Goal: Task Accomplishment & Management: Use online tool/utility

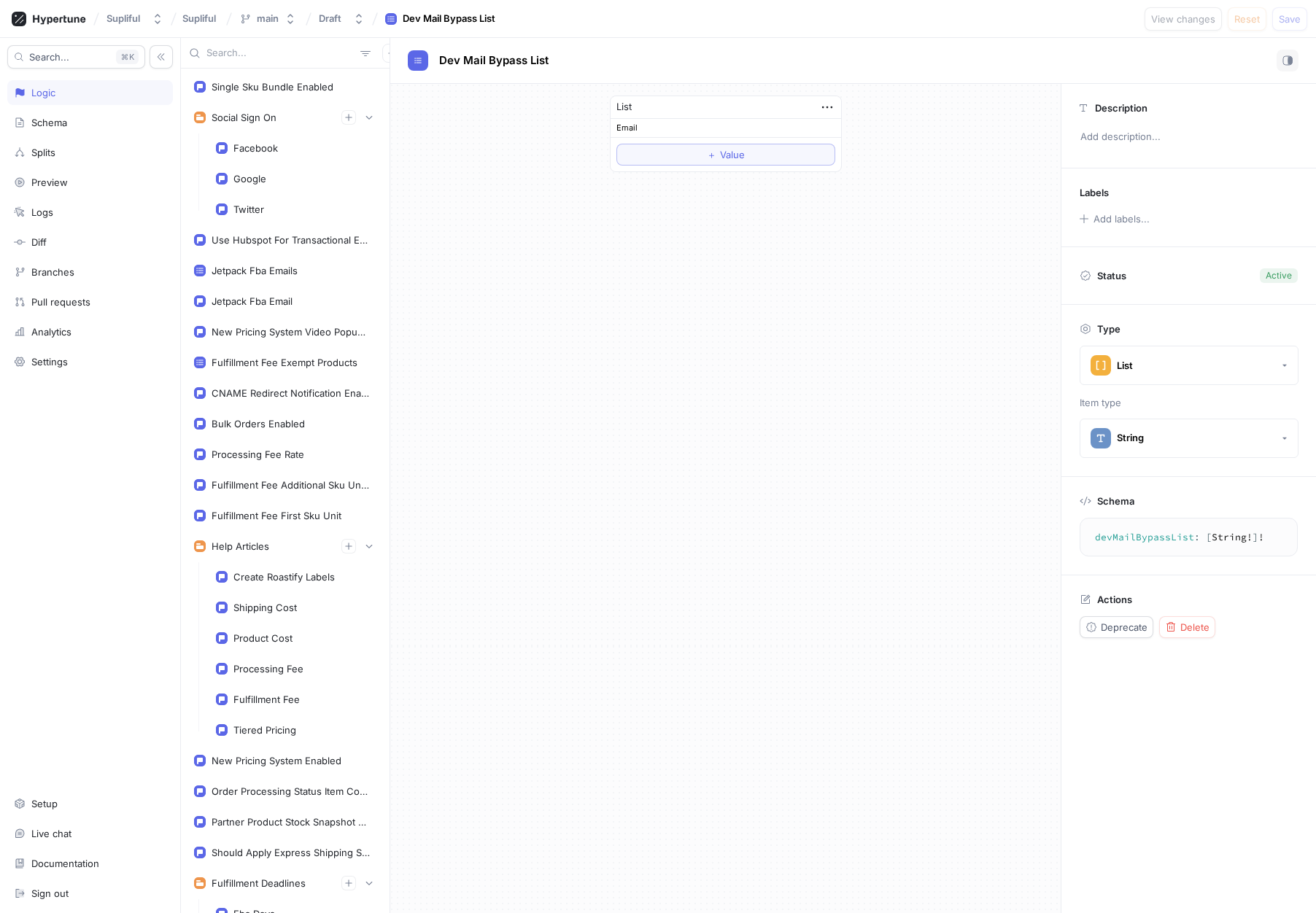
scroll to position [950, 0]
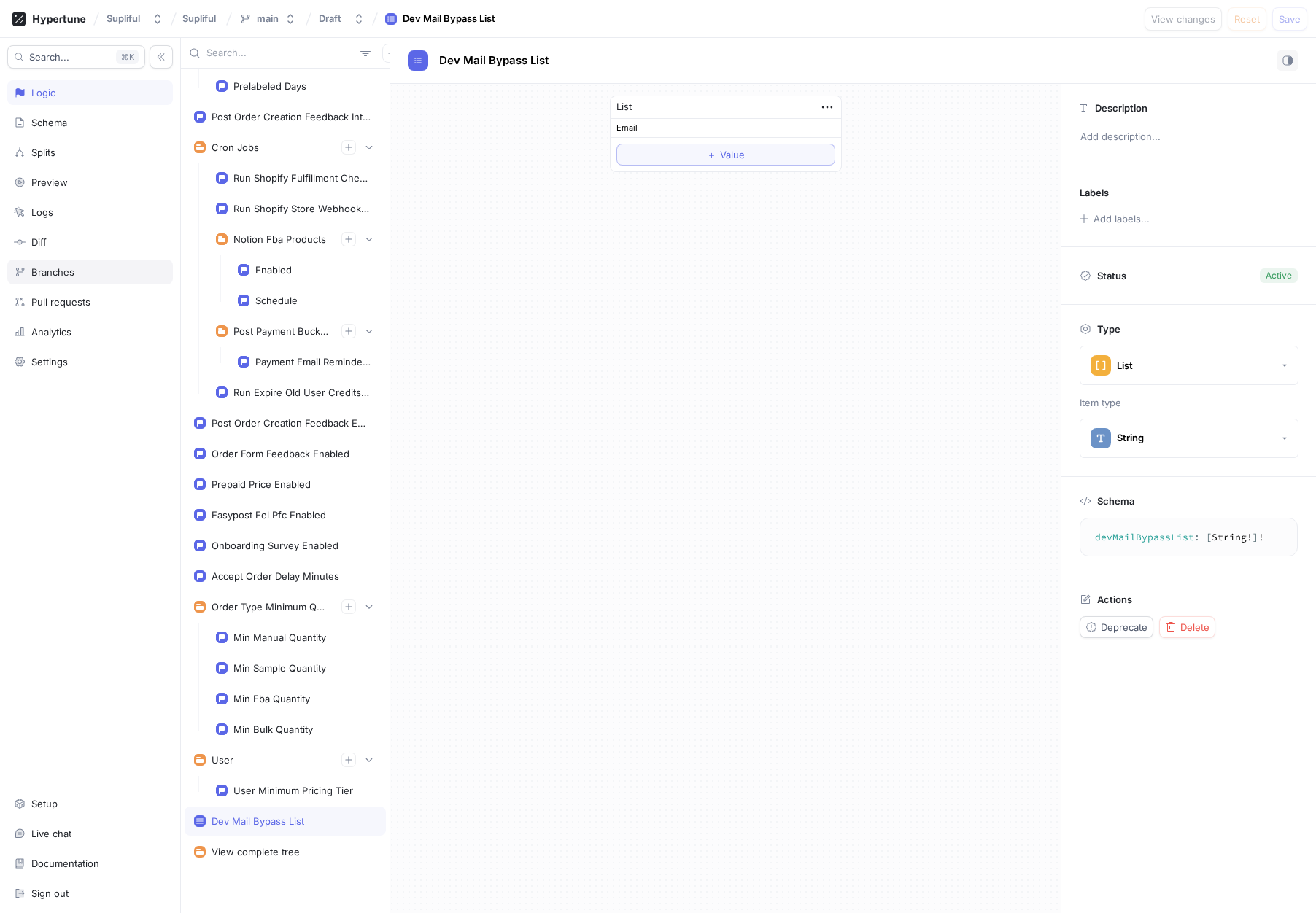
click at [63, 273] on div "Branches" at bounding box center [53, 272] width 43 height 12
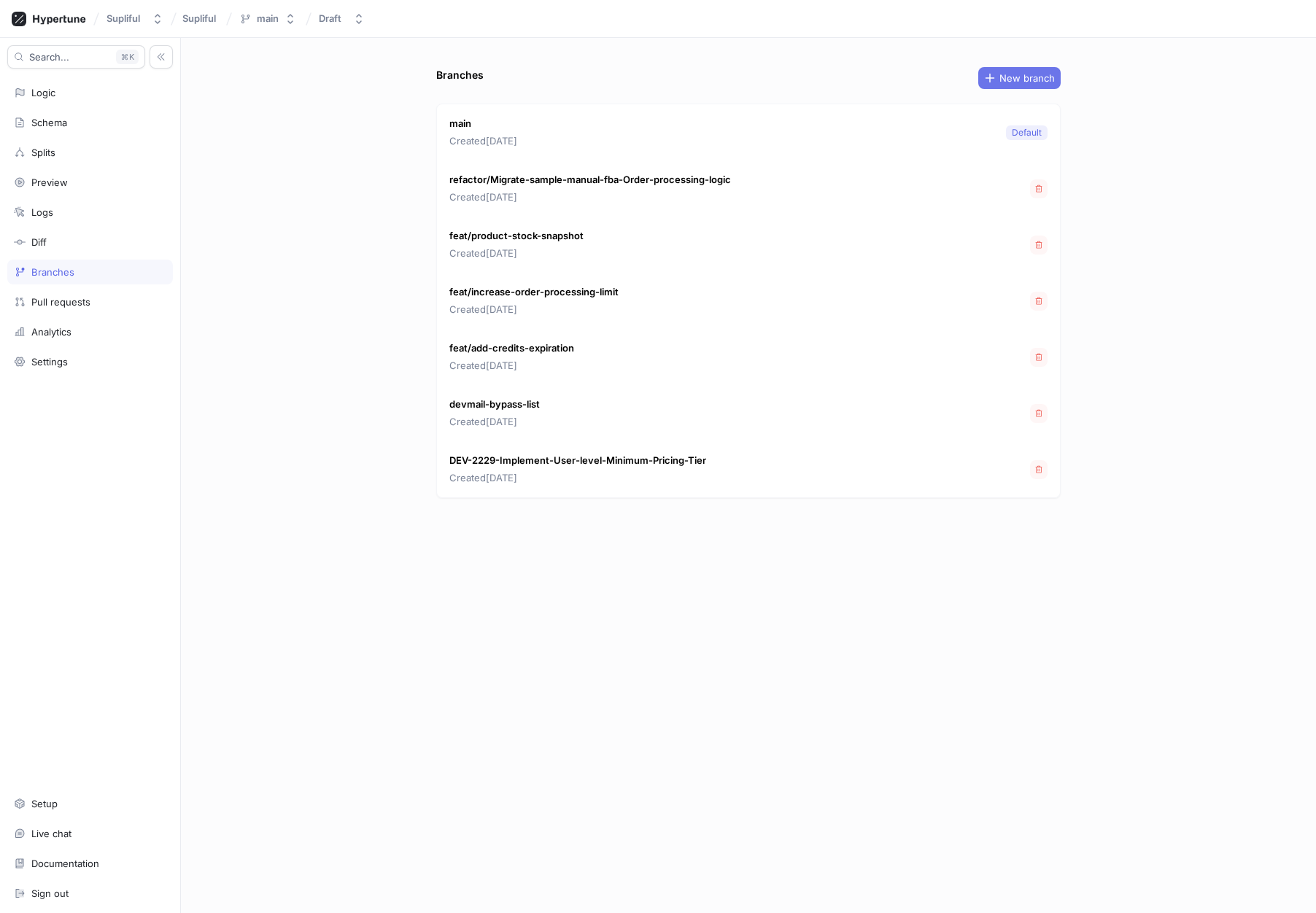
click at [1038, 81] on span "New branch" at bounding box center [1027, 78] width 55 height 9
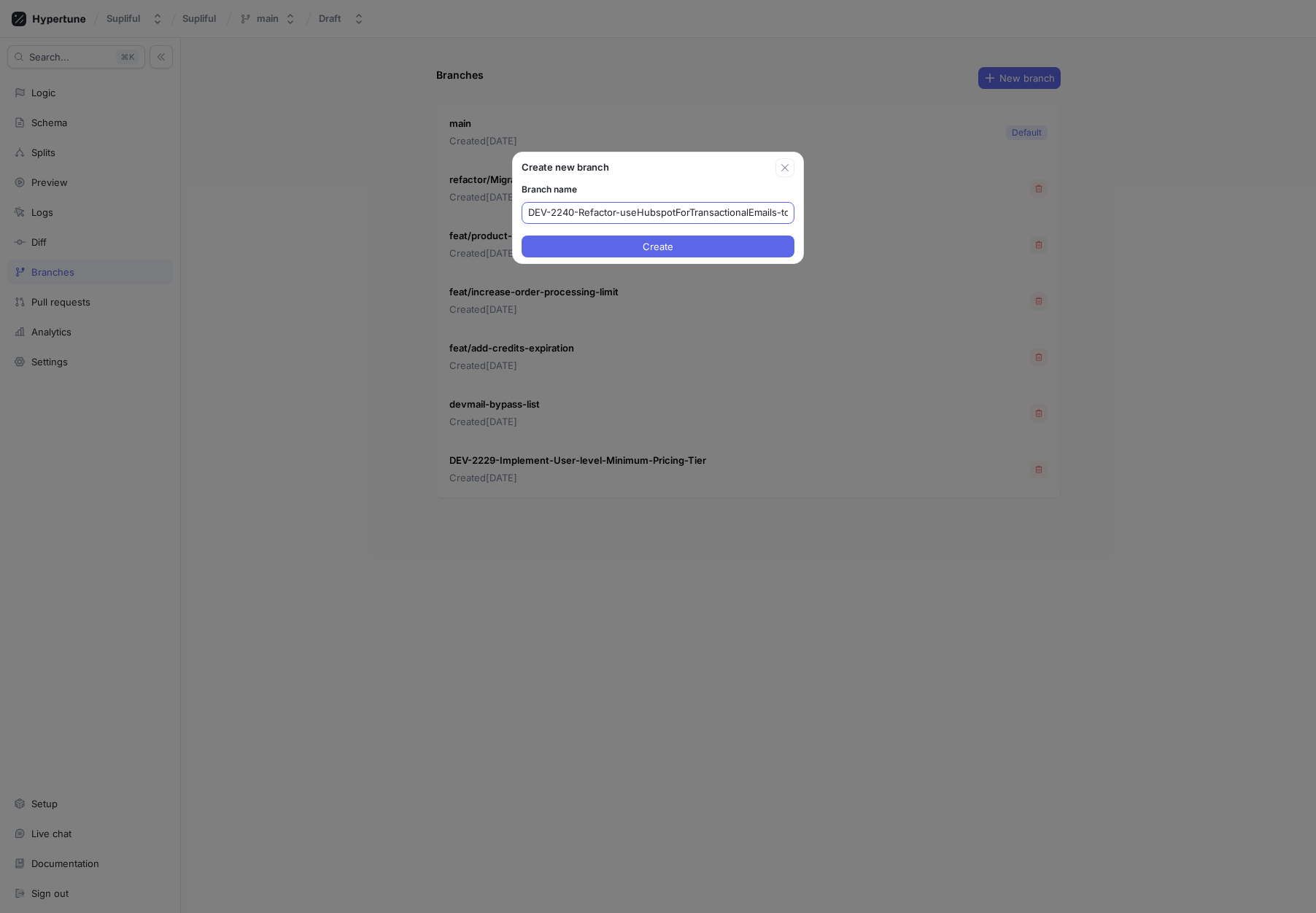
scroll to position [0, 157]
type input "DEV-2240-Refactor-useHubspotForTransactionalEmails-to-enable-each-template-sepa…"
click at [643, 248] on span "Create" at bounding box center [658, 246] width 30 height 9
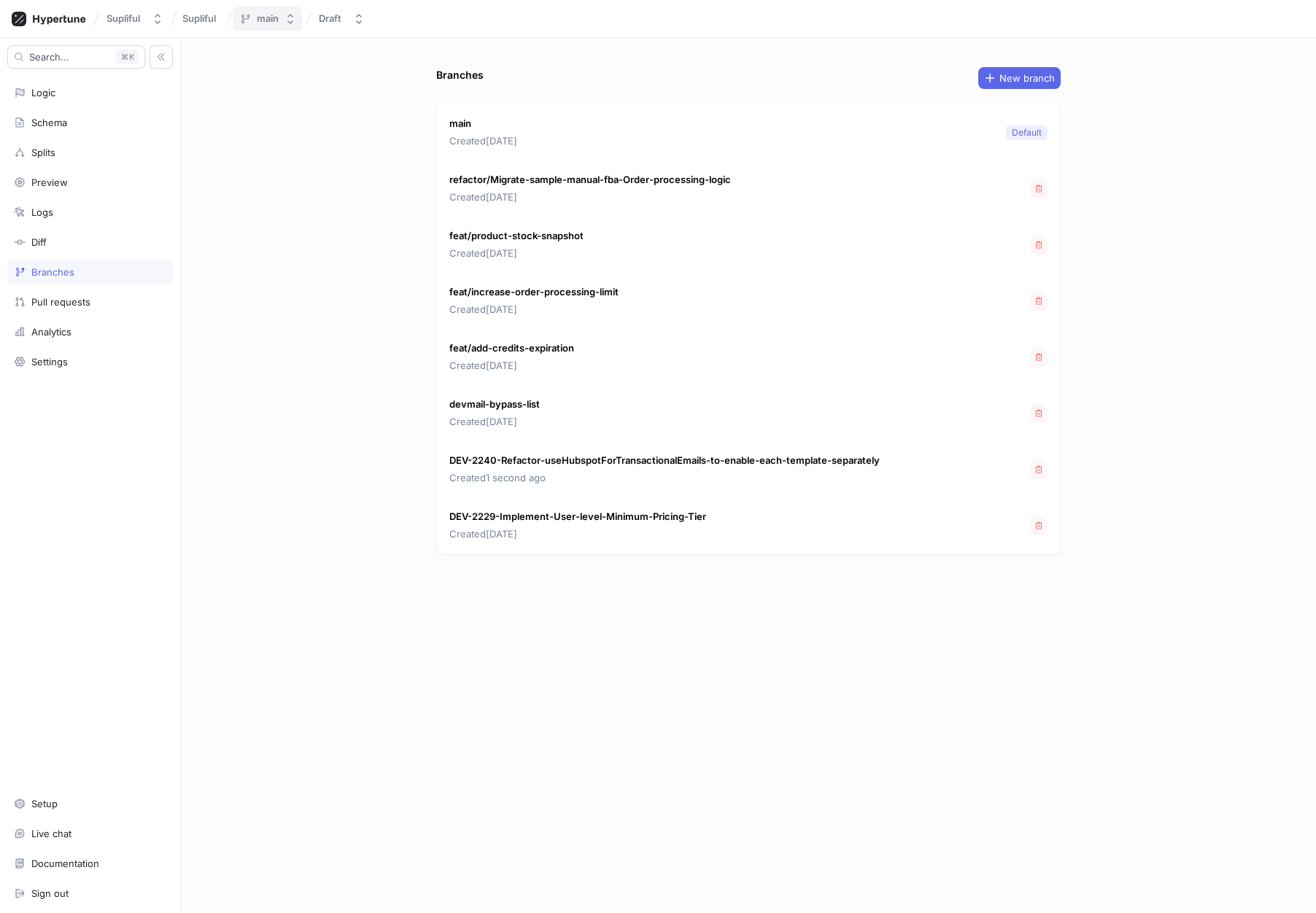
click at [256, 26] on button "main" at bounding box center [267, 19] width 69 height 24
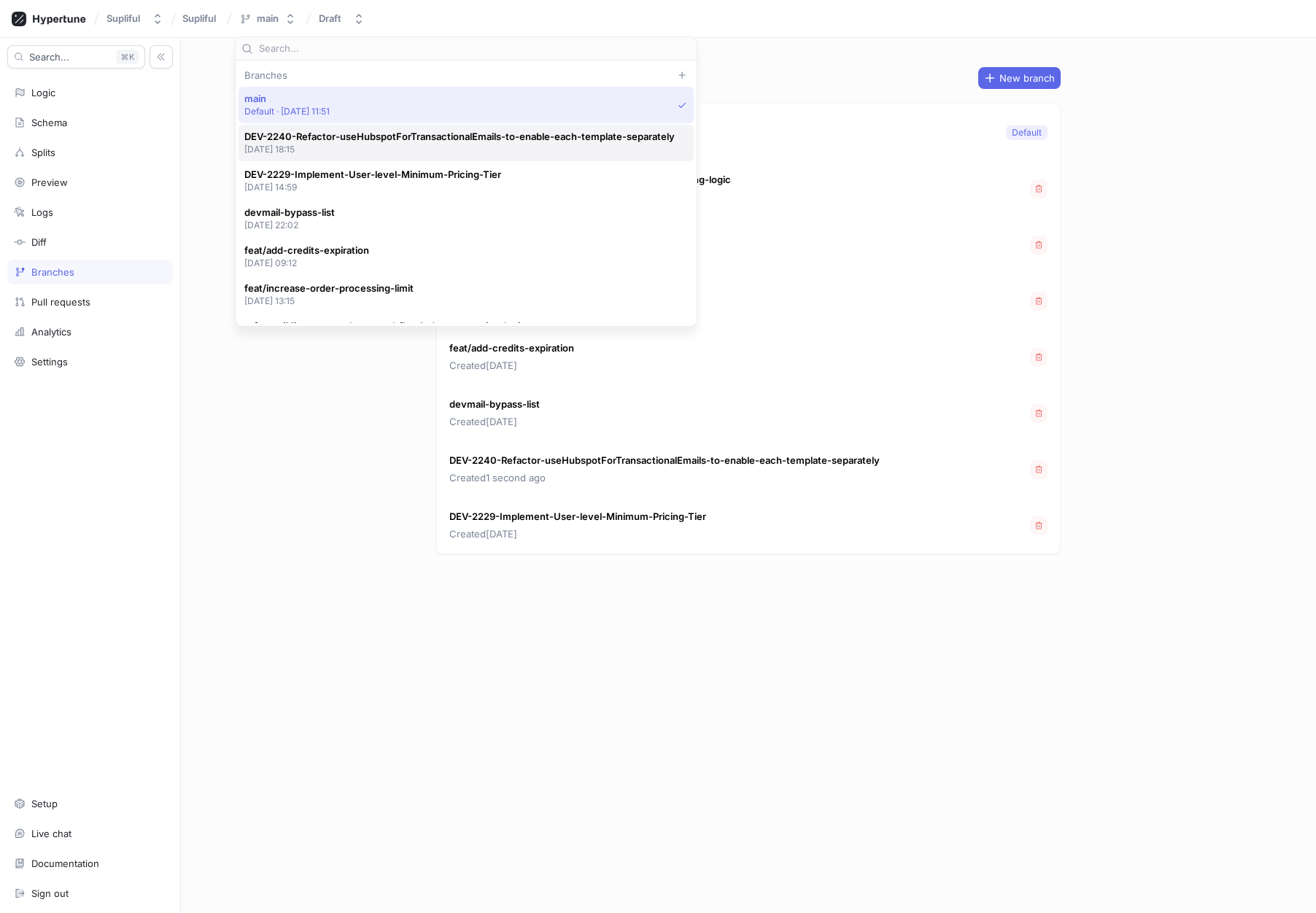
click at [324, 136] on span "DEV-2240-Refactor-useHubspotForTransactionalEmails-to-enable-each-template-sepa…" at bounding box center [460, 137] width 430 height 13
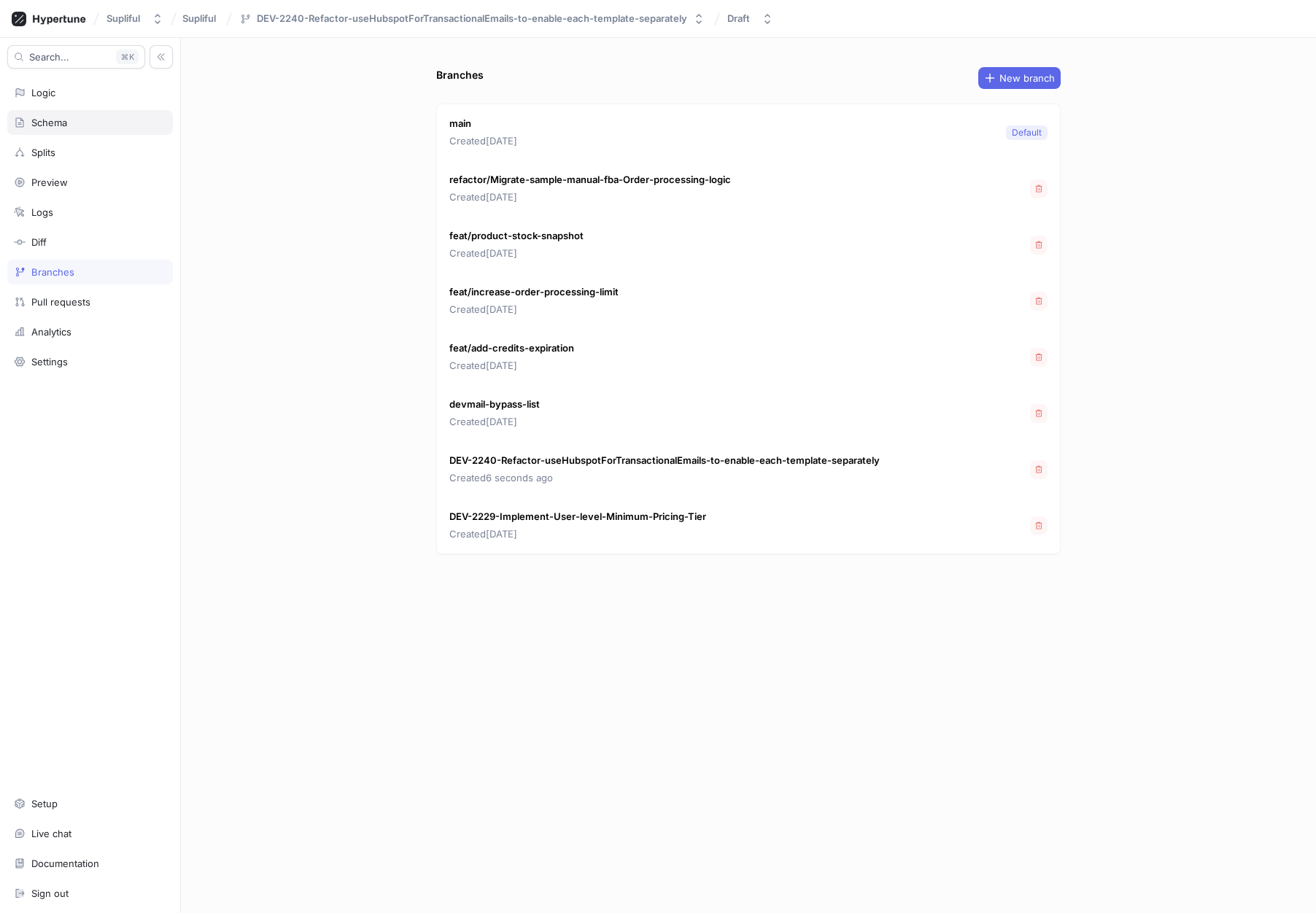
click at [56, 120] on div "Schema" at bounding box center [49, 123] width 35 height 12
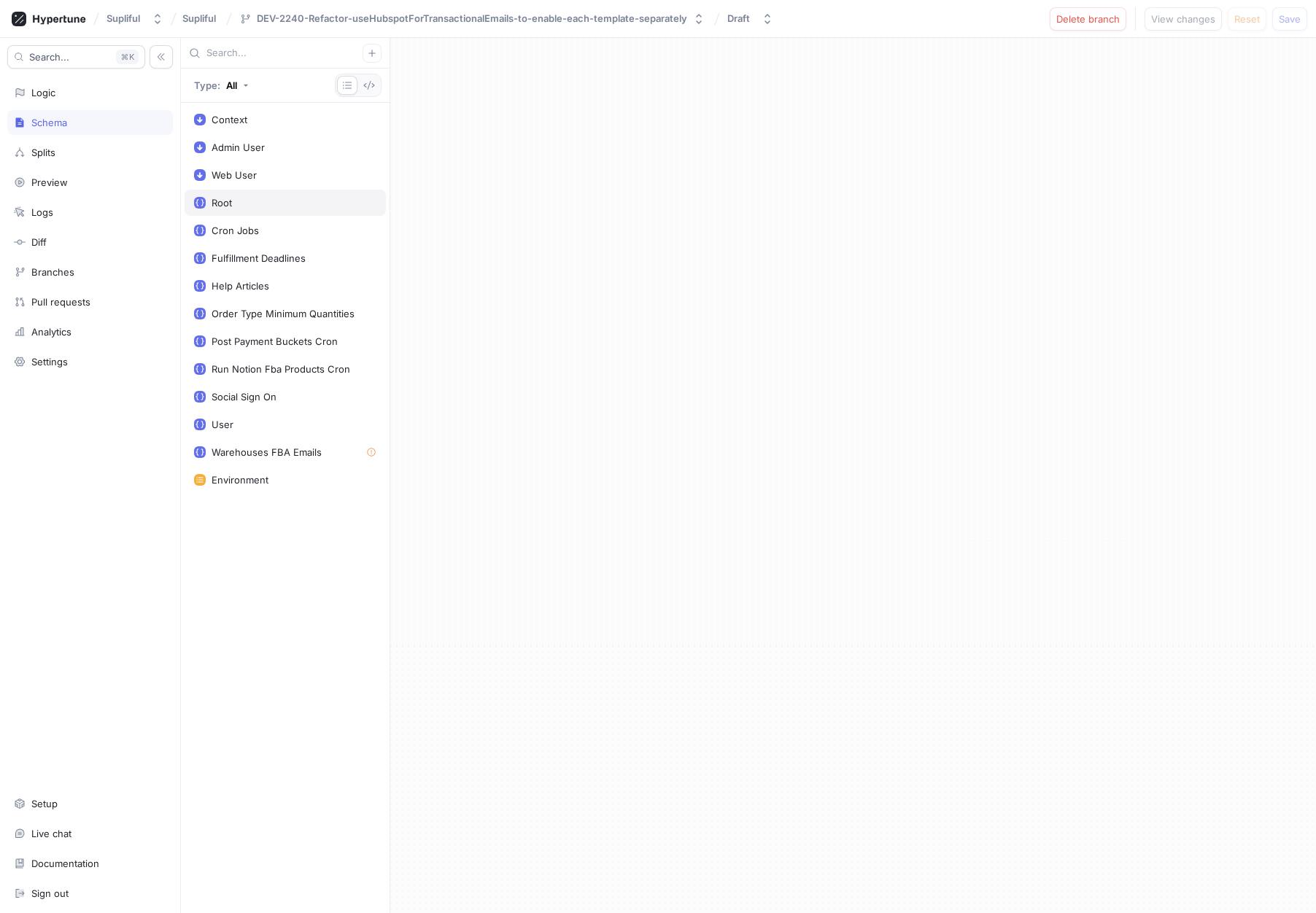
click at [251, 202] on div "Root" at bounding box center [285, 202] width 183 height 12
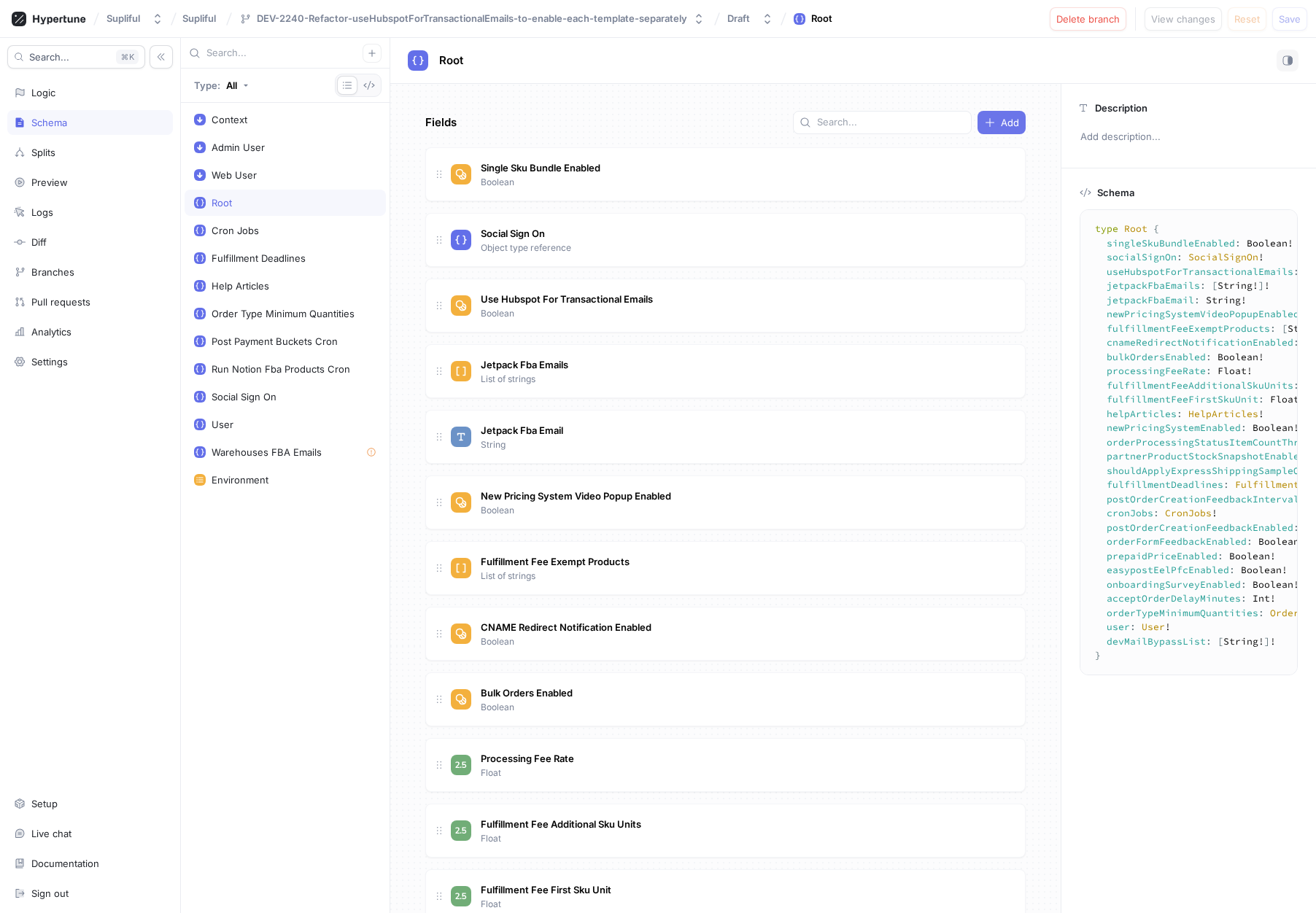
click at [1002, 122] on span "Add" at bounding box center [1009, 122] width 19 height 9
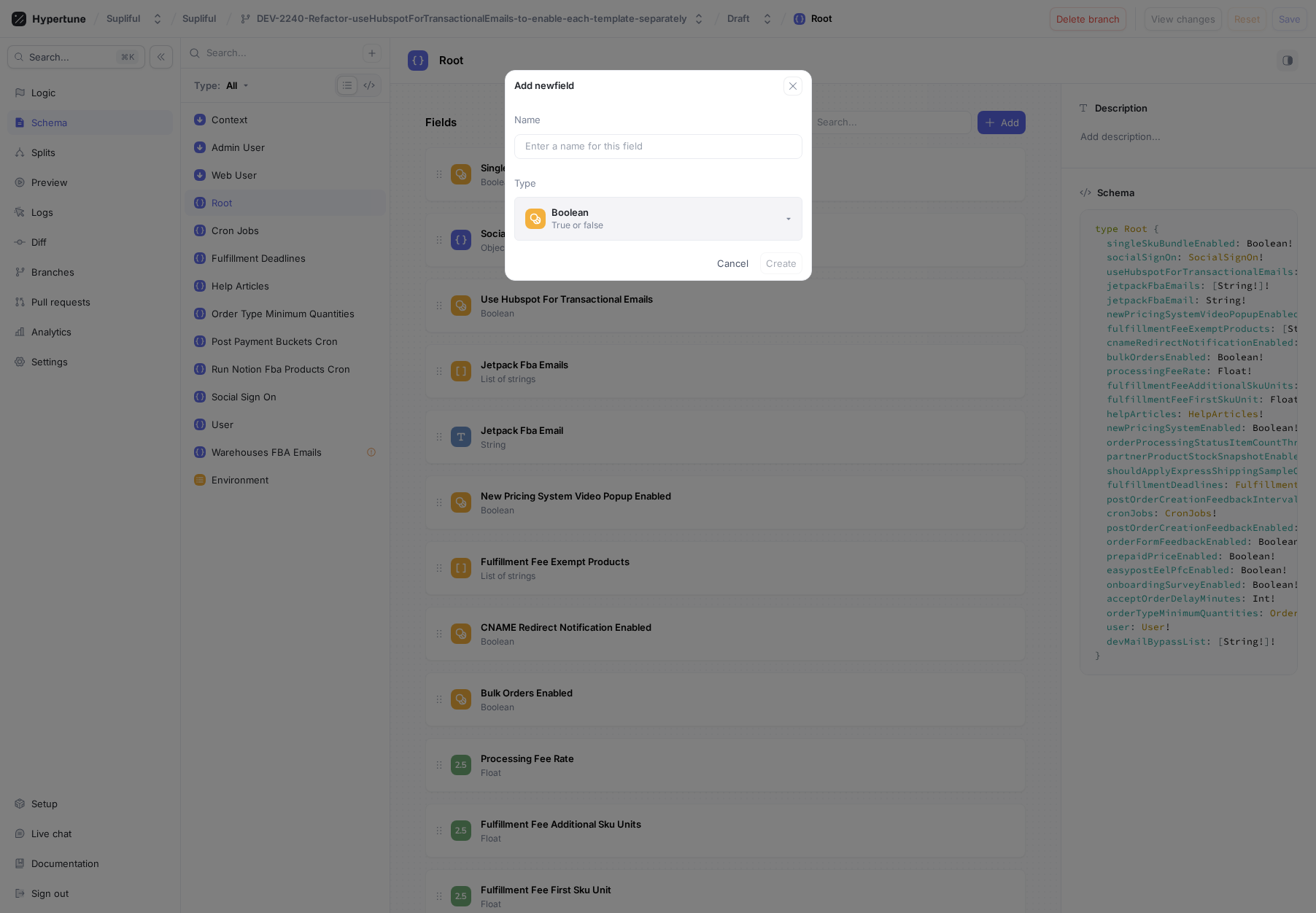
click at [647, 222] on button "Boolean True or false" at bounding box center [658, 218] width 288 height 44
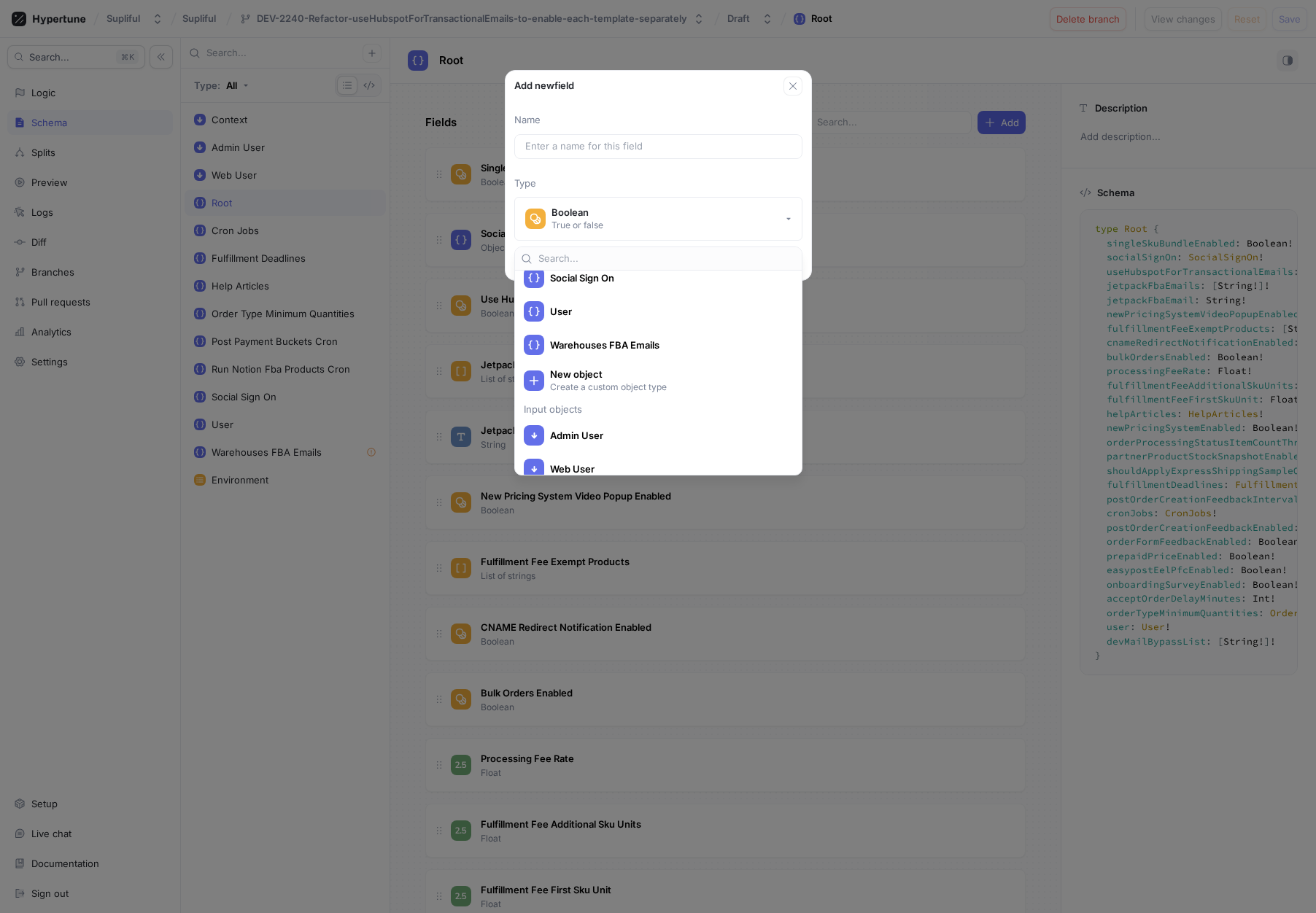
scroll to position [621, 0]
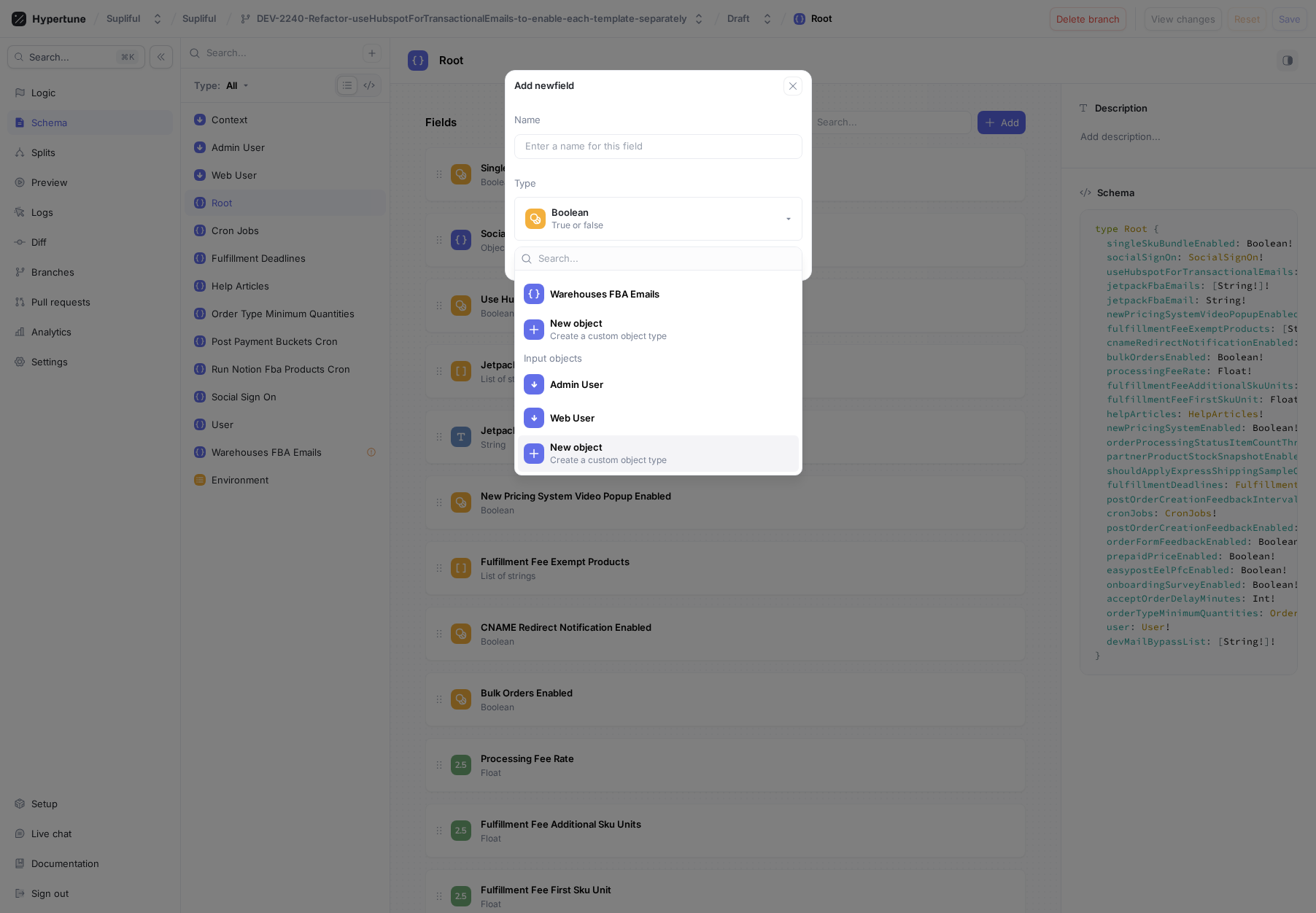
click at [606, 448] on span "New object" at bounding box center [667, 447] width 236 height 13
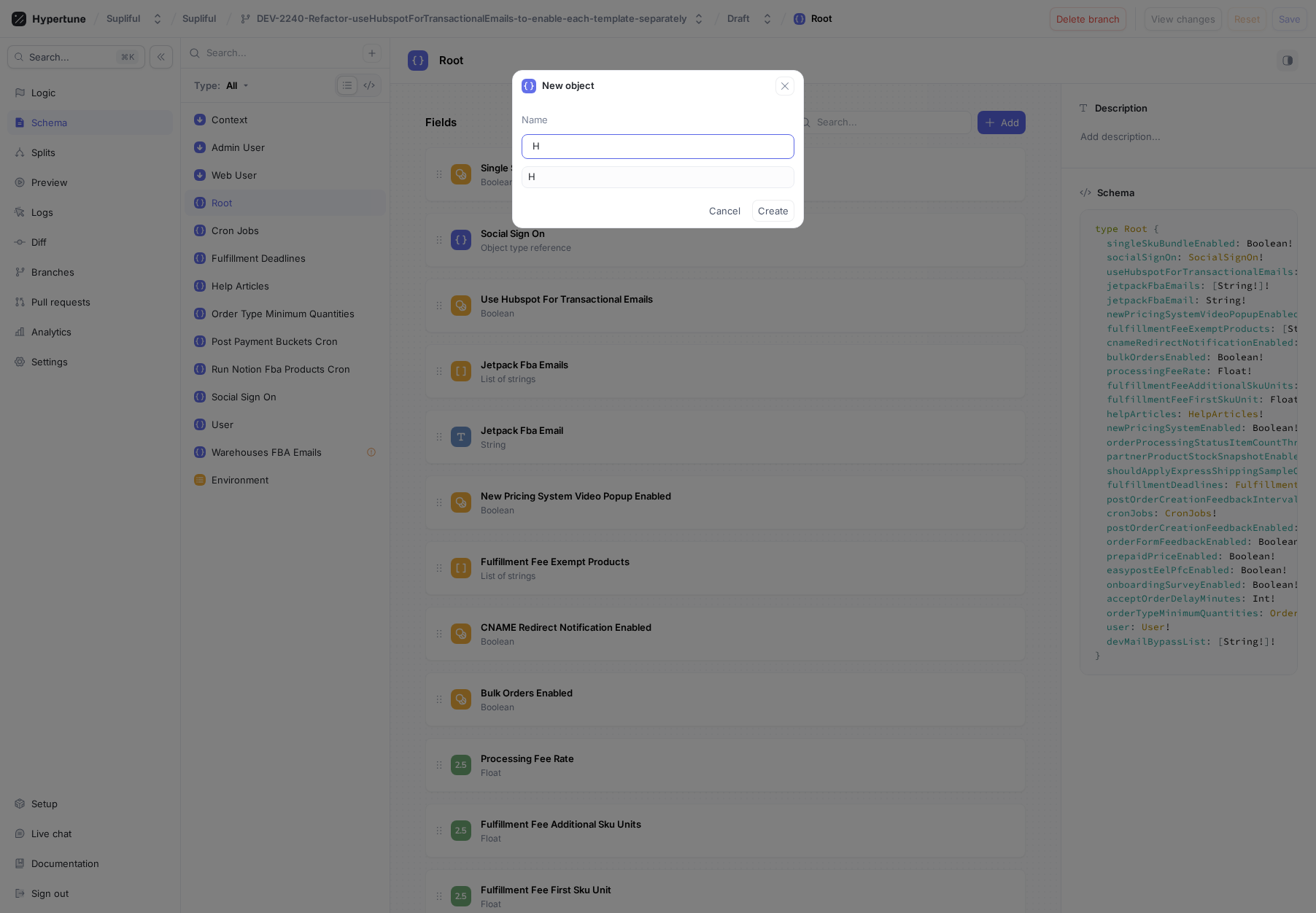
type input "Hu"
type input "Hub"
type input "Hubs"
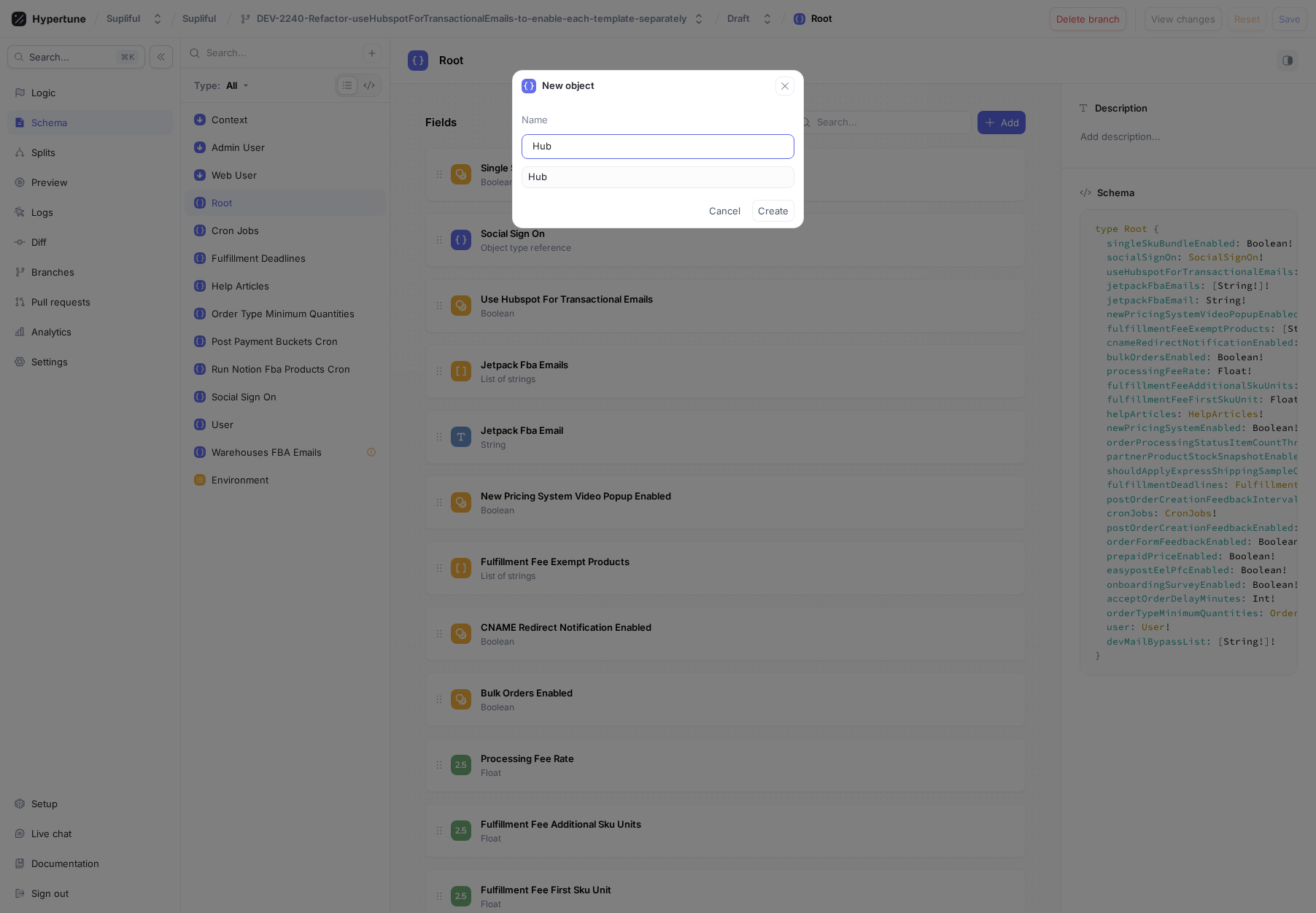
type input "Hubs"
type input "Hubsp"
type input "Hubspo"
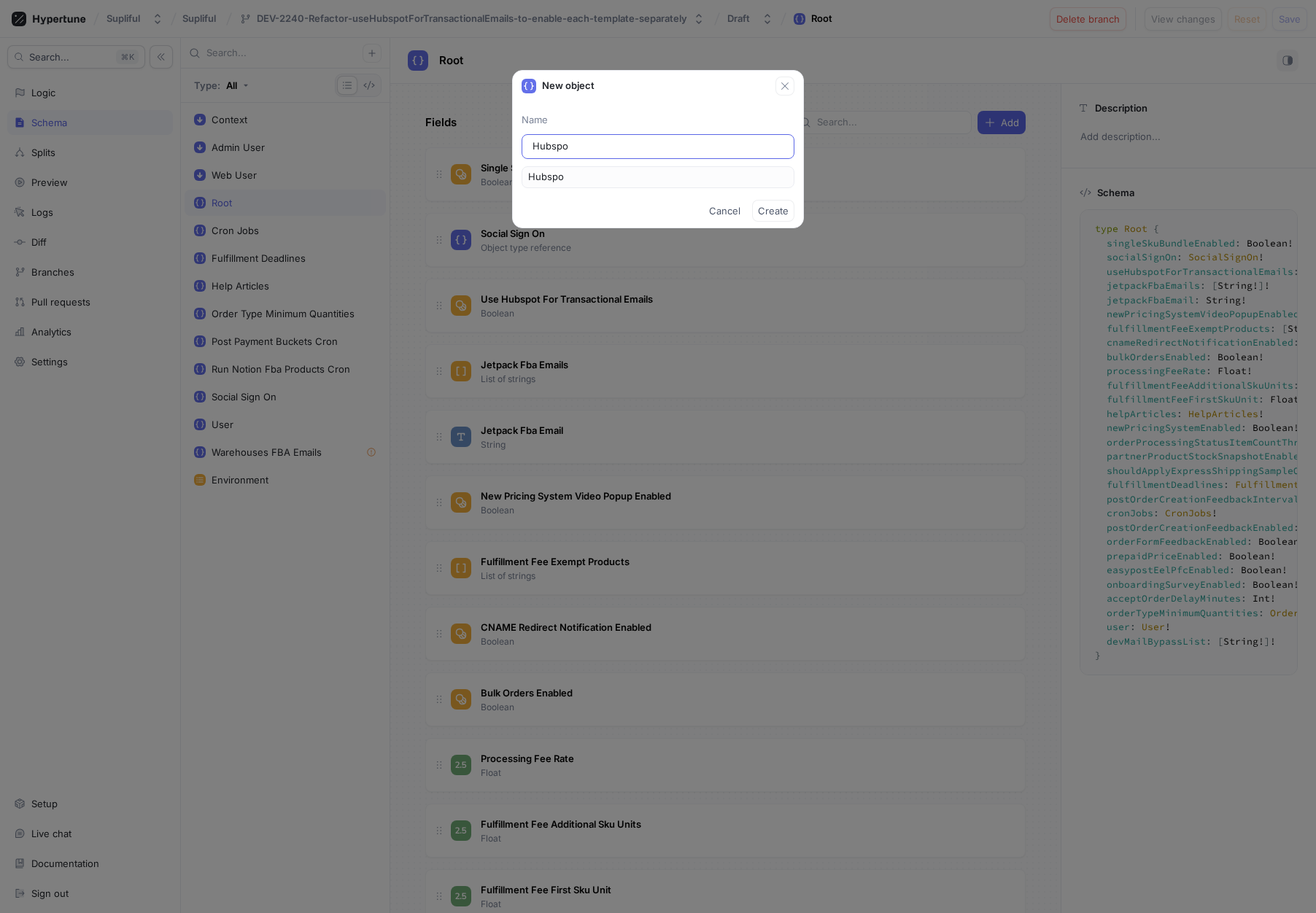
type input "Hubspot"
click at [773, 206] on span "Create" at bounding box center [772, 210] width 30 height 9
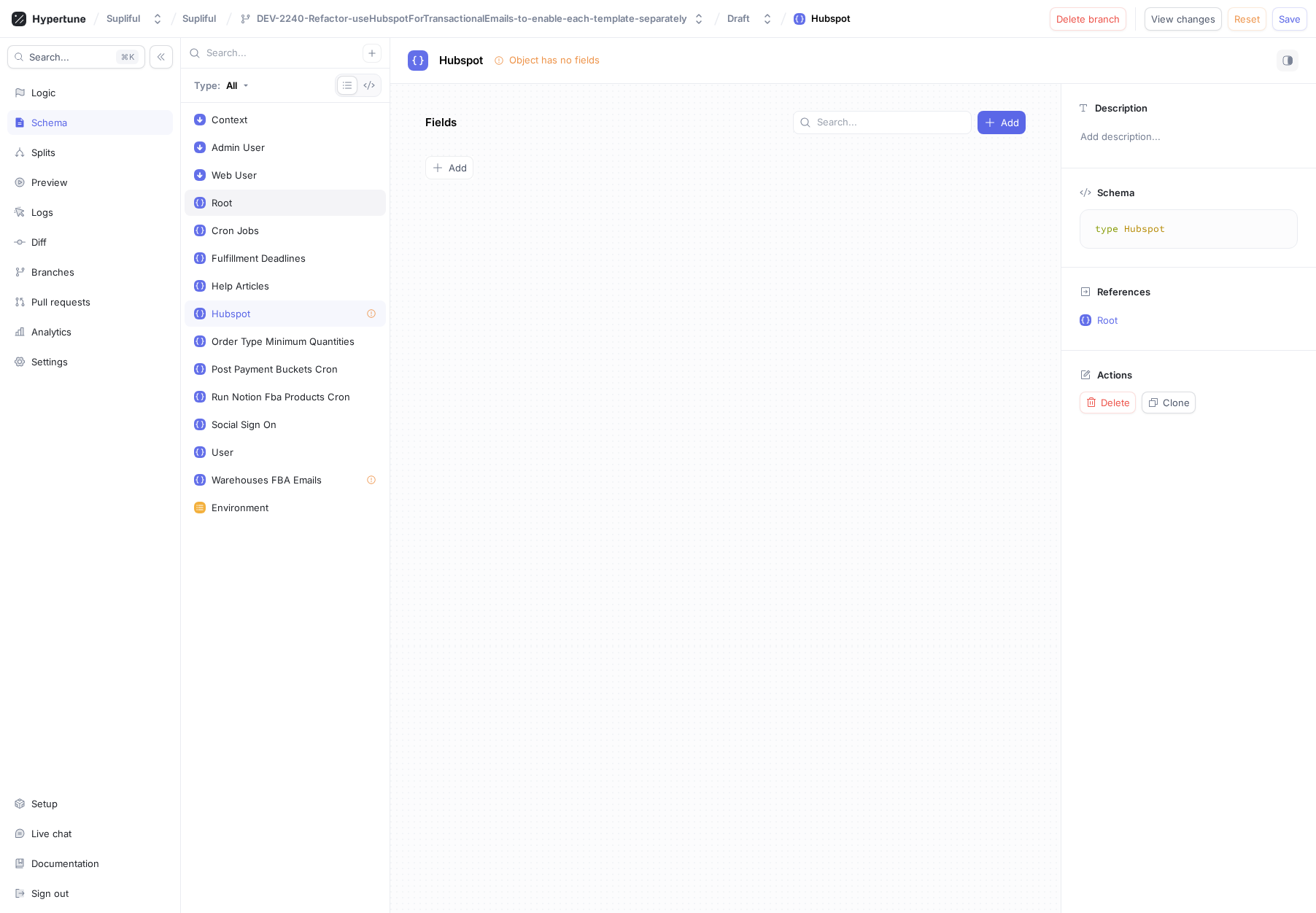
click at [263, 195] on div "Root" at bounding box center [285, 202] width 201 height 27
type textarea "type Root { hubspot: Hubspot! singleSkuBundleEnabled: Boolean! socialSignOn: So…"
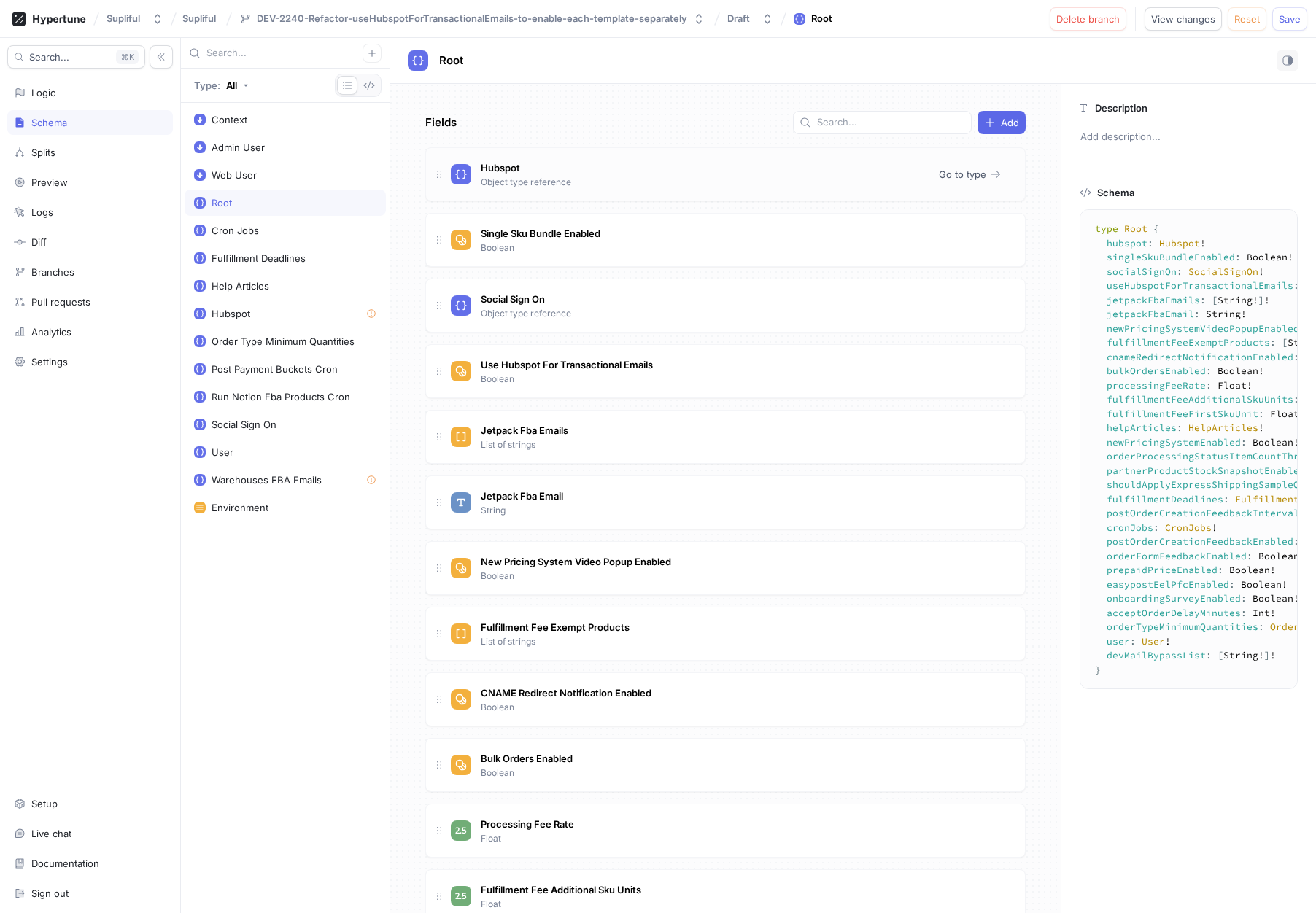
click at [614, 170] on div "Hubspot Object type reference" at bounding box center [689, 175] width 477 height 29
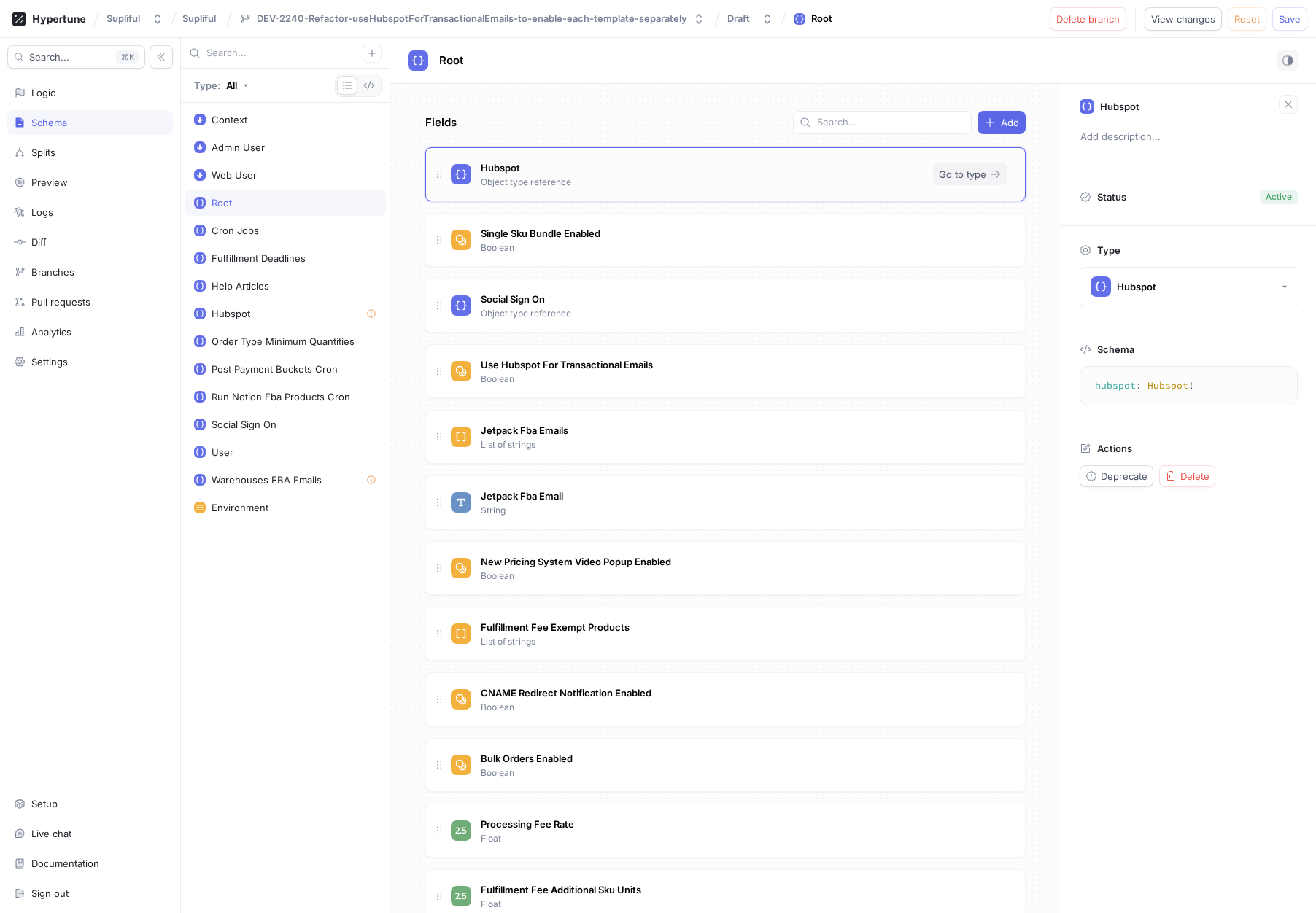
click at [954, 173] on span "Go to type" at bounding box center [962, 174] width 47 height 9
